Goal: Navigation & Orientation: Find specific page/section

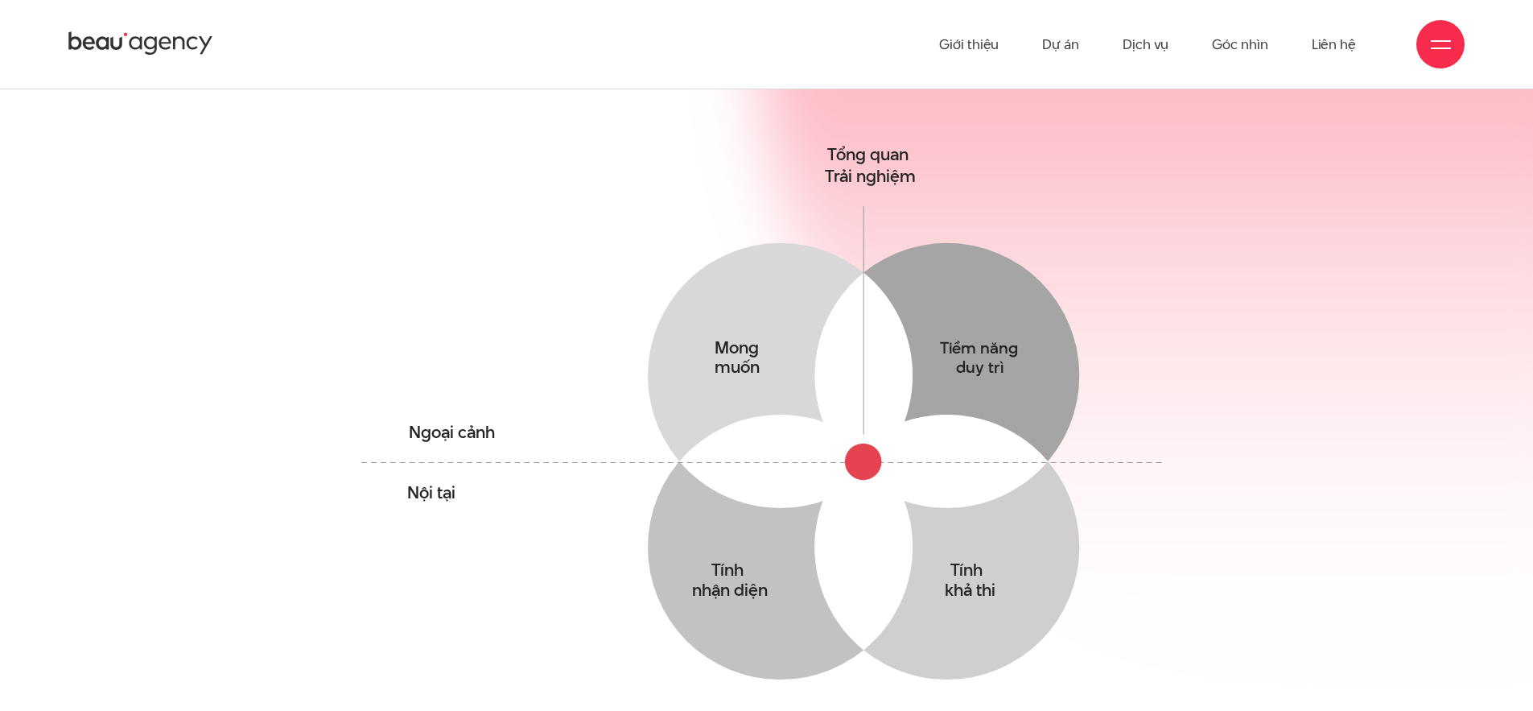
scroll to position [920, 0]
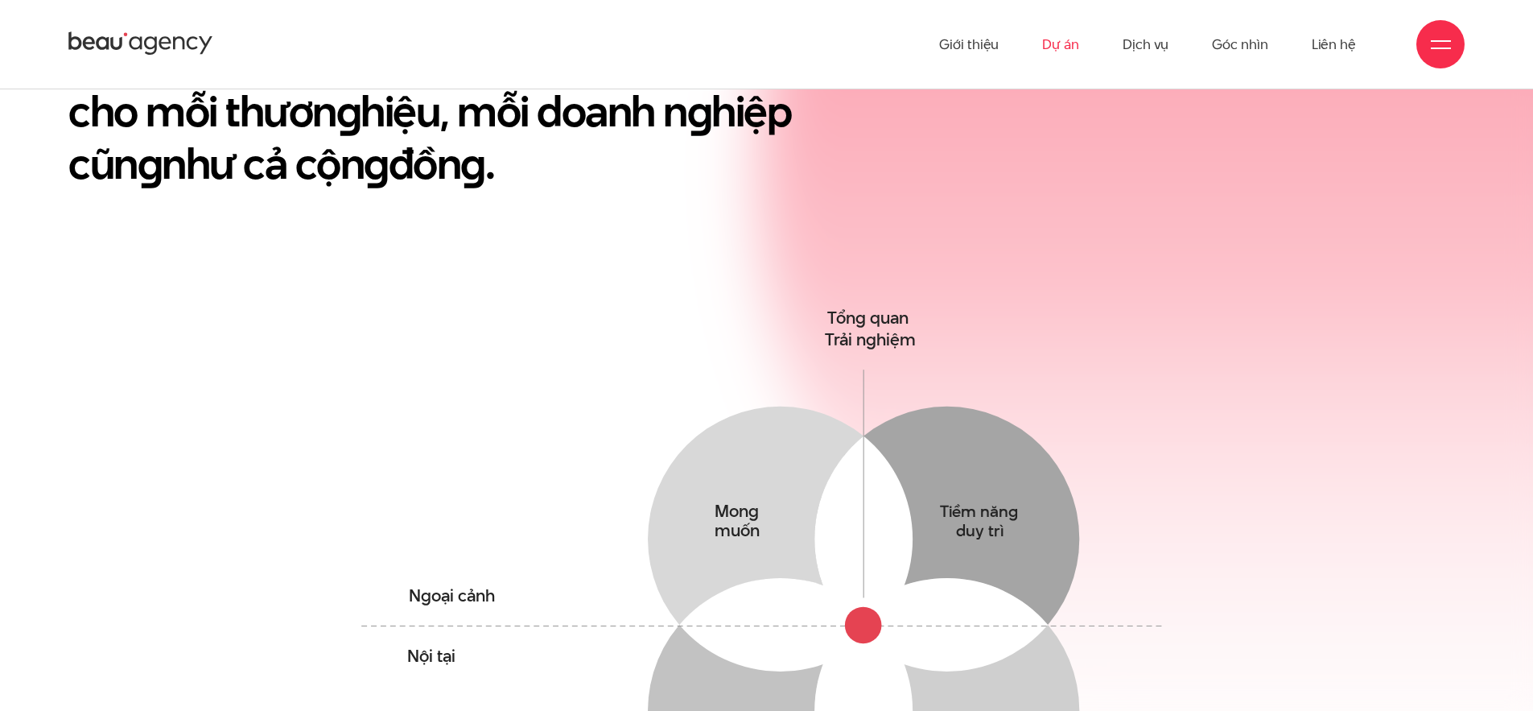
click at [1059, 44] on link "Dự án" at bounding box center [1060, 44] width 37 height 89
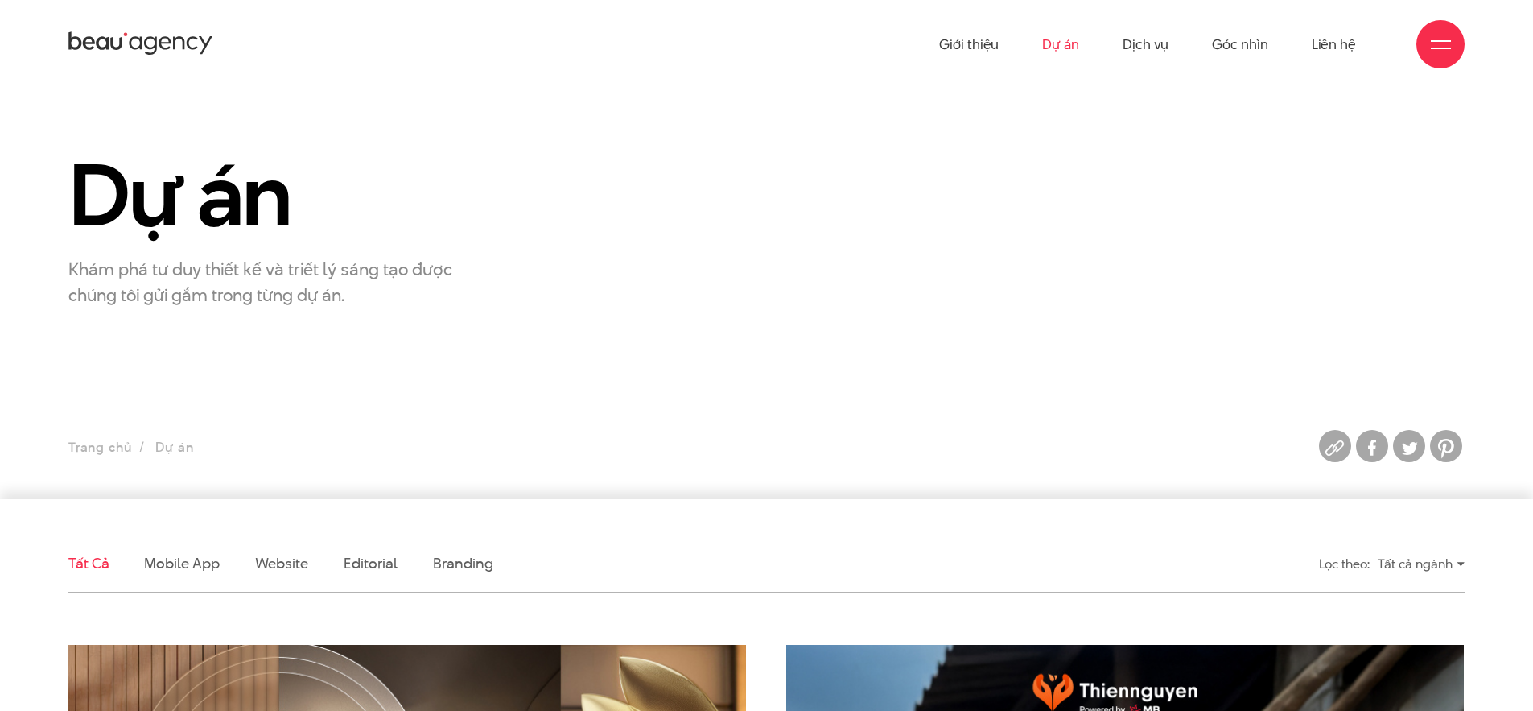
click at [1169, 41] on ul "Giới thiệu Dự án Dịch vụ Góc nhìn Liên hệ" at bounding box center [1147, 44] width 417 height 89
click at [1166, 50] on link "Dịch vụ" at bounding box center [1146, 44] width 46 height 89
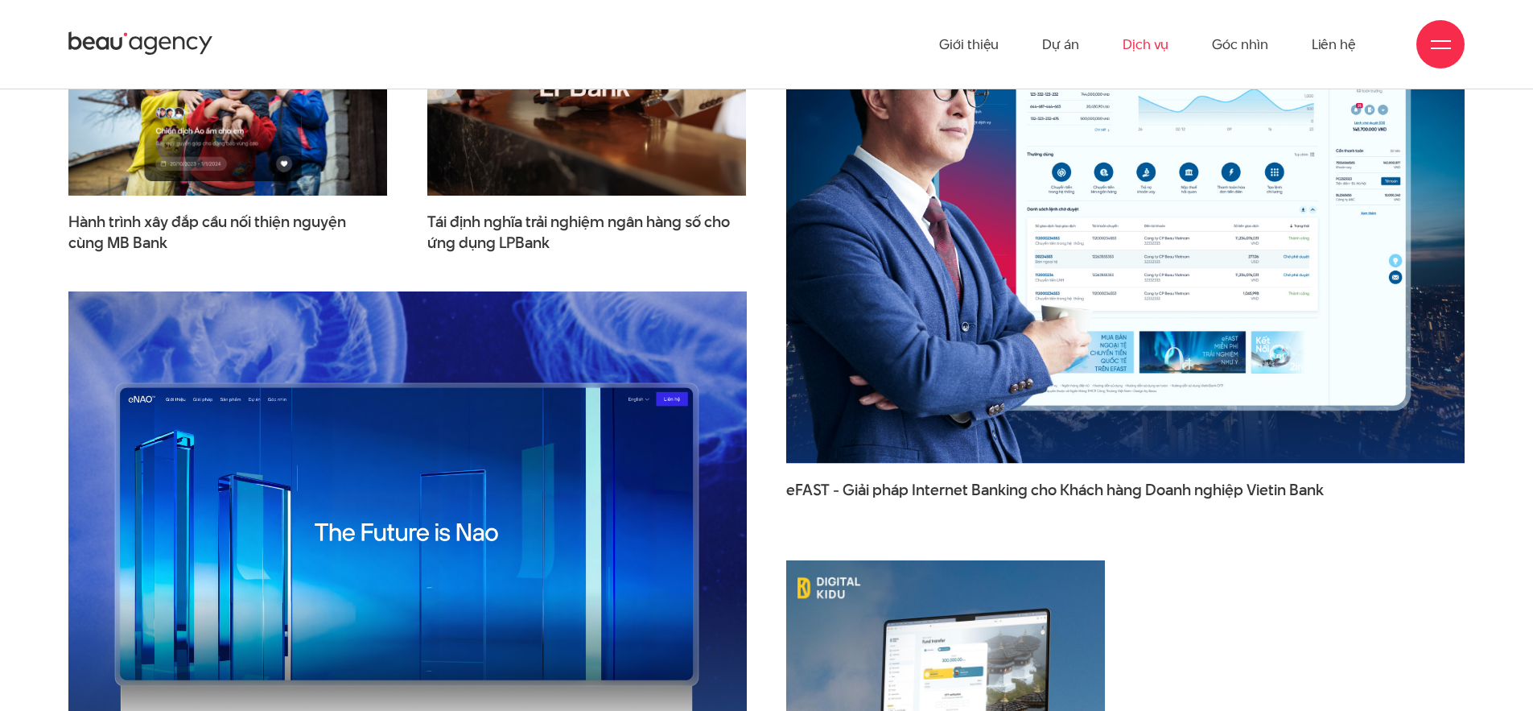
scroll to position [4257, 0]
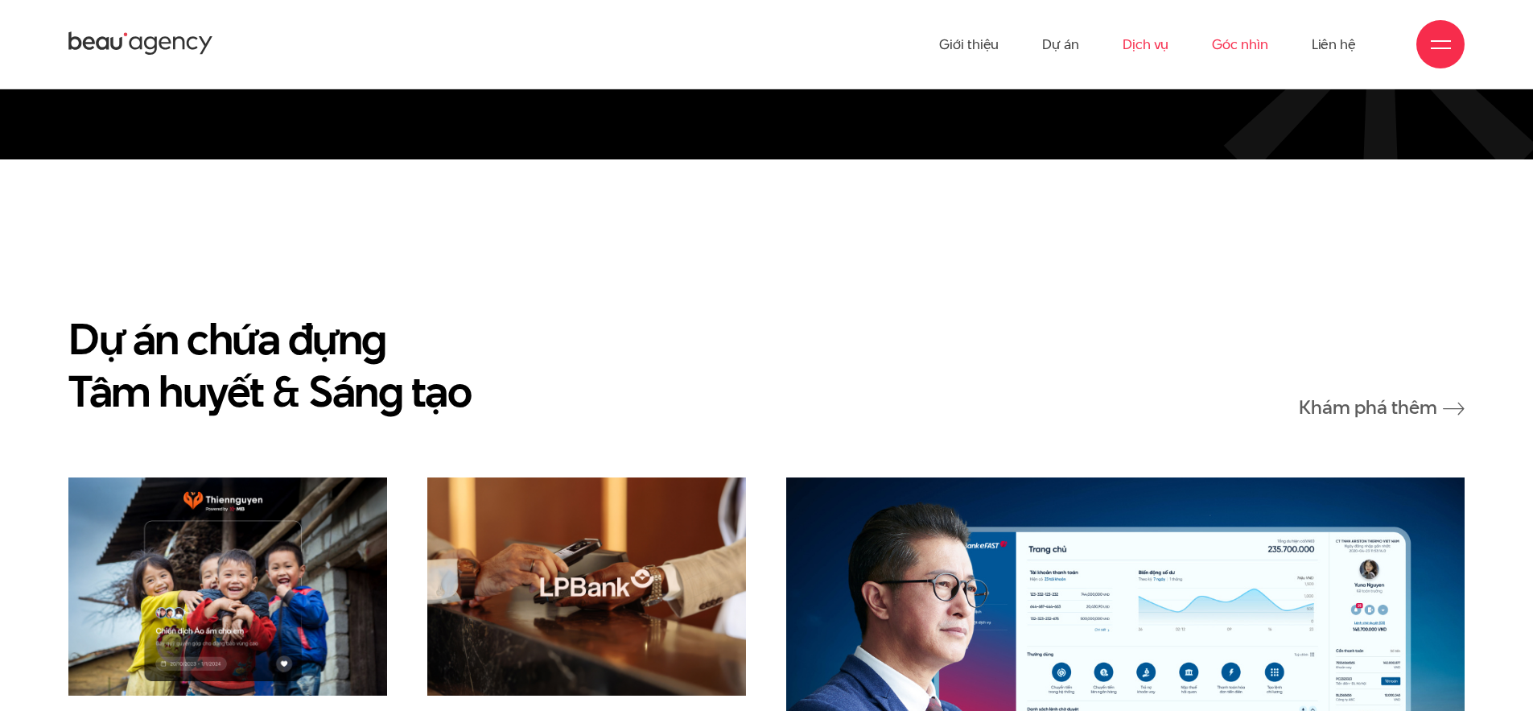
click at [1237, 46] on link "Góc nhìn" at bounding box center [1240, 44] width 56 height 89
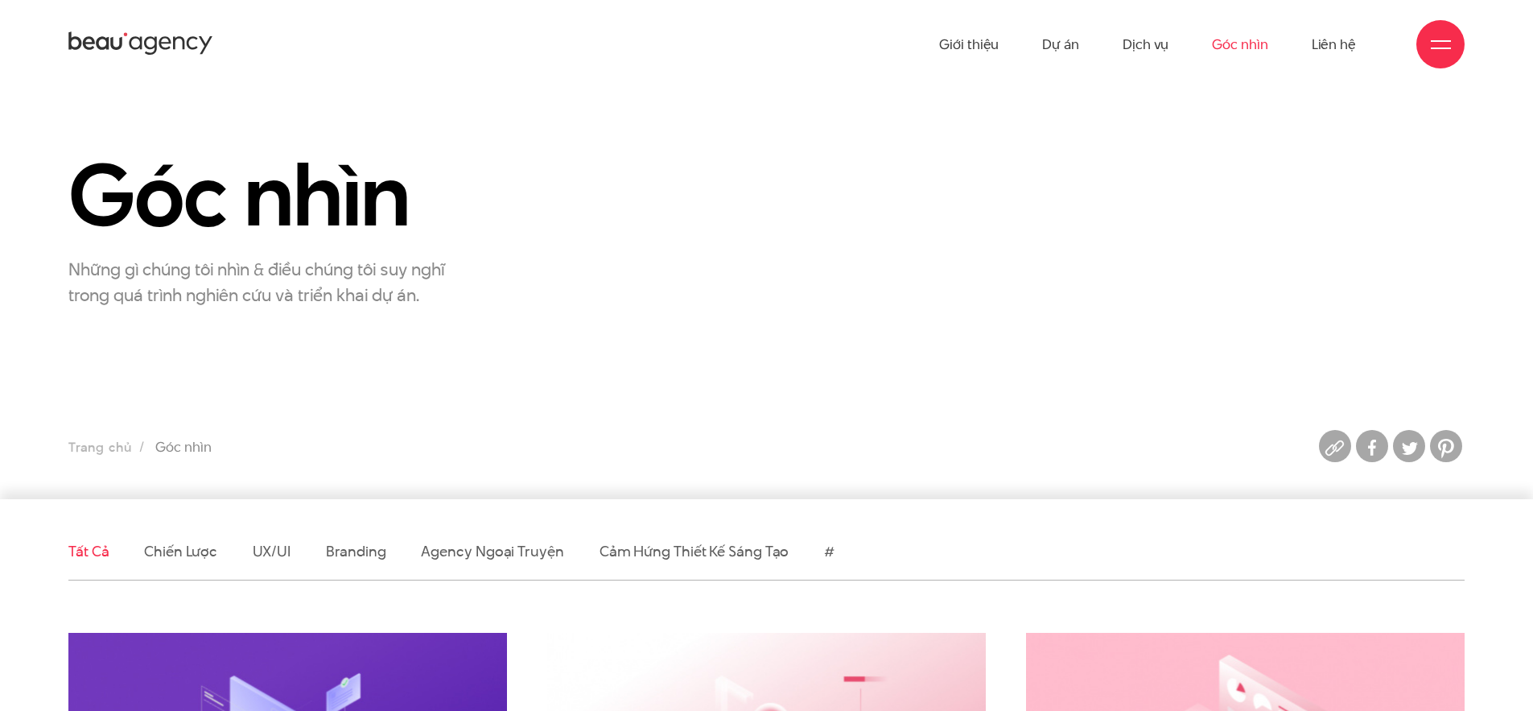
click at [92, 31] on icon at bounding box center [140, 44] width 145 height 28
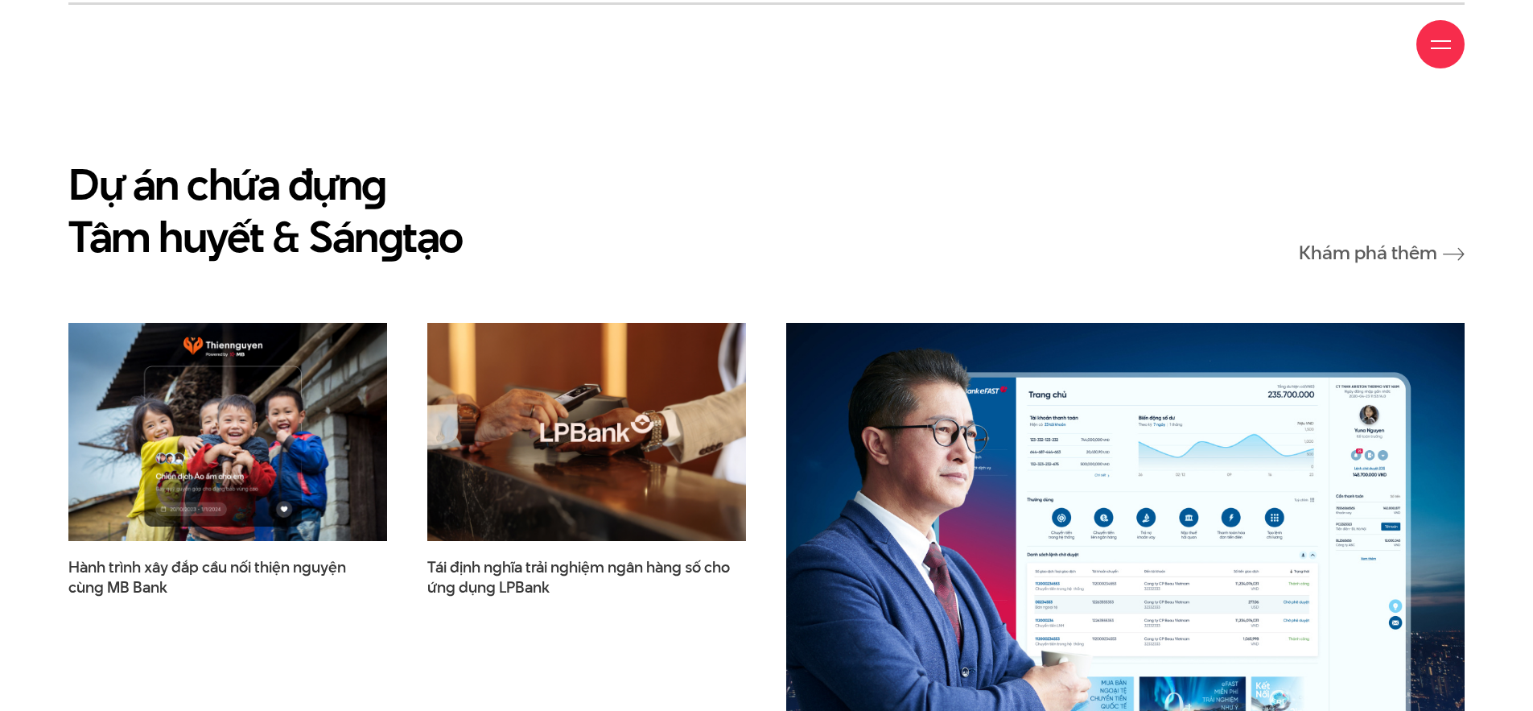
scroll to position [2350, 0]
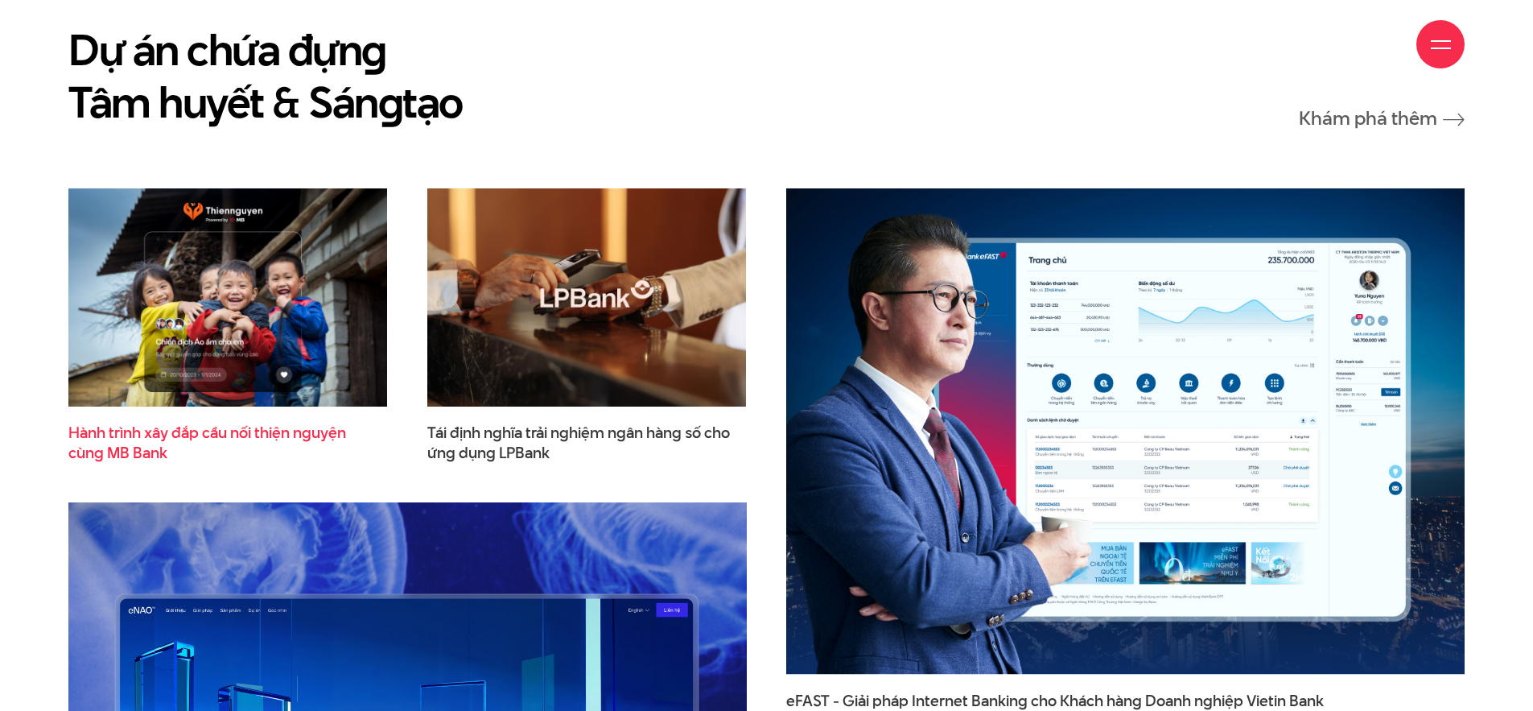
click at [229, 423] on span "Hành trình xây đắp cầu nối thiện nguyện cùng MB Bank" at bounding box center [227, 443] width 319 height 40
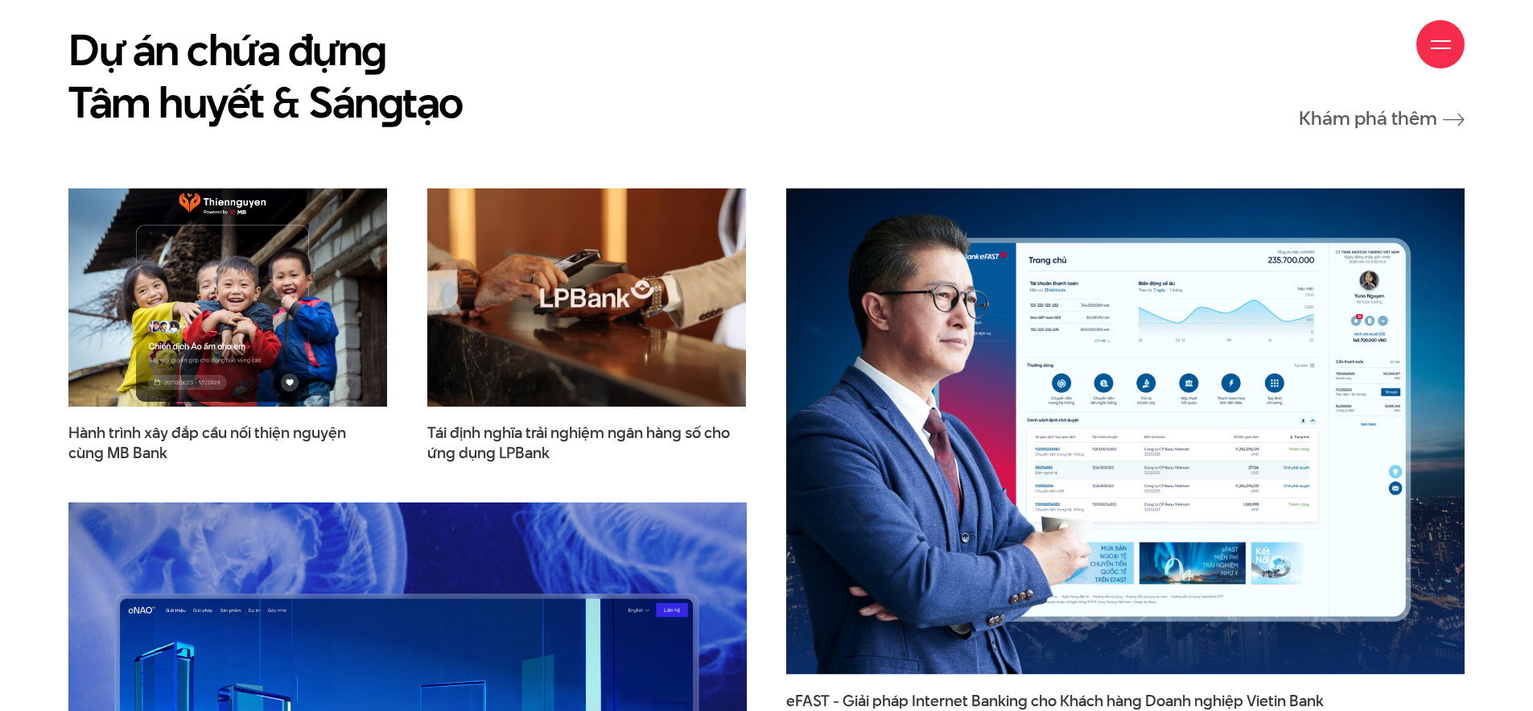
click at [367, 325] on img at bounding box center [227, 297] width 351 height 240
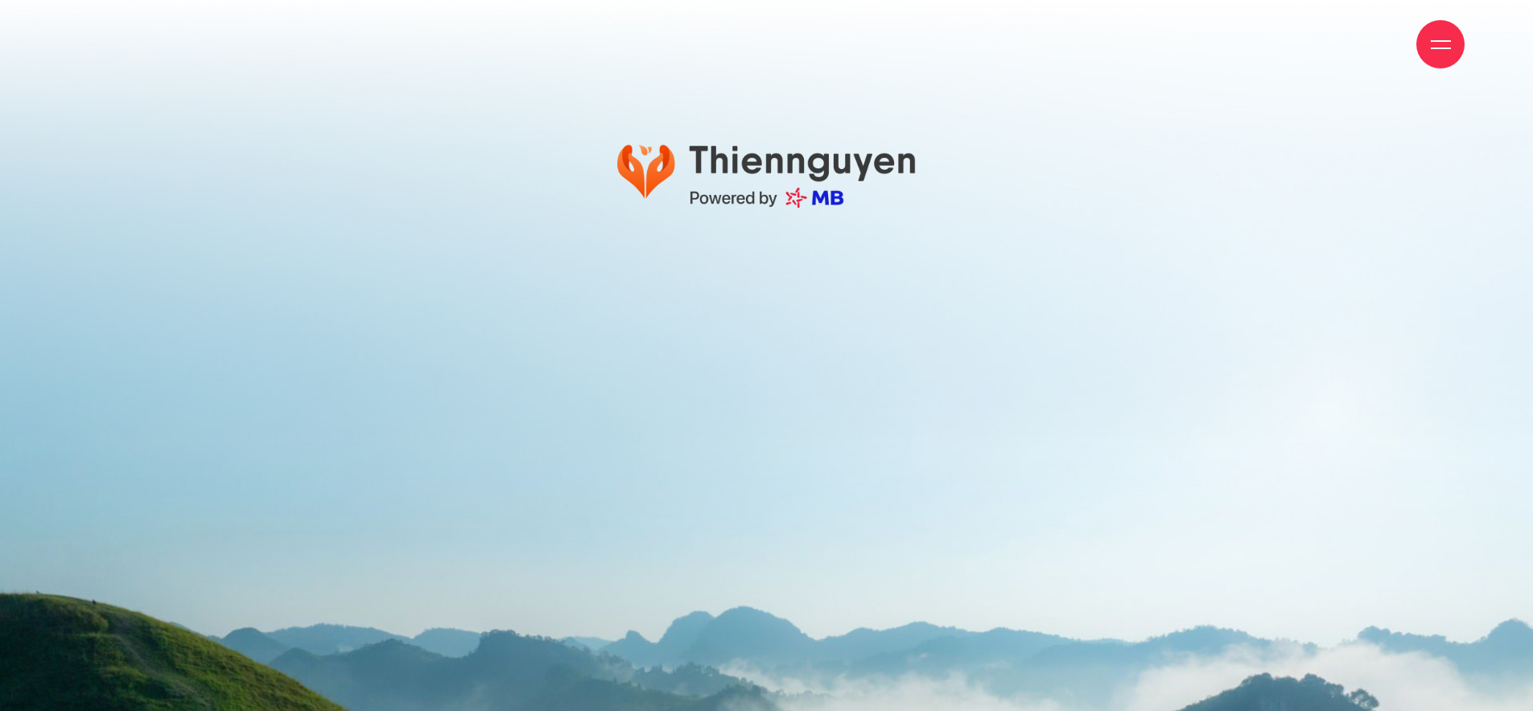
scroll to position [32816, 0]
